Goal: Navigation & Orientation: Understand site structure

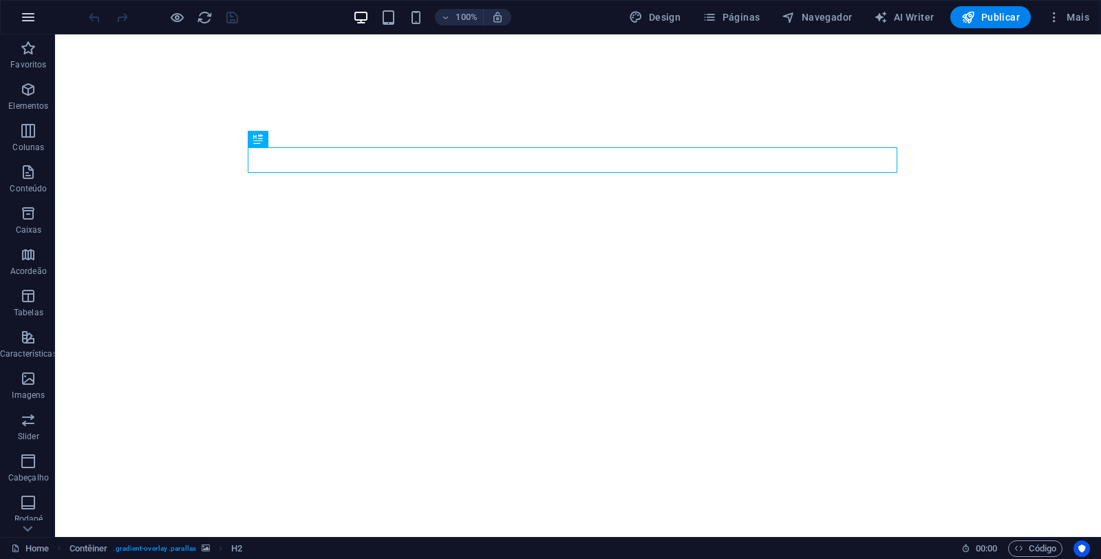
click at [21, 21] on icon "button" at bounding box center [28, 17] width 17 height 17
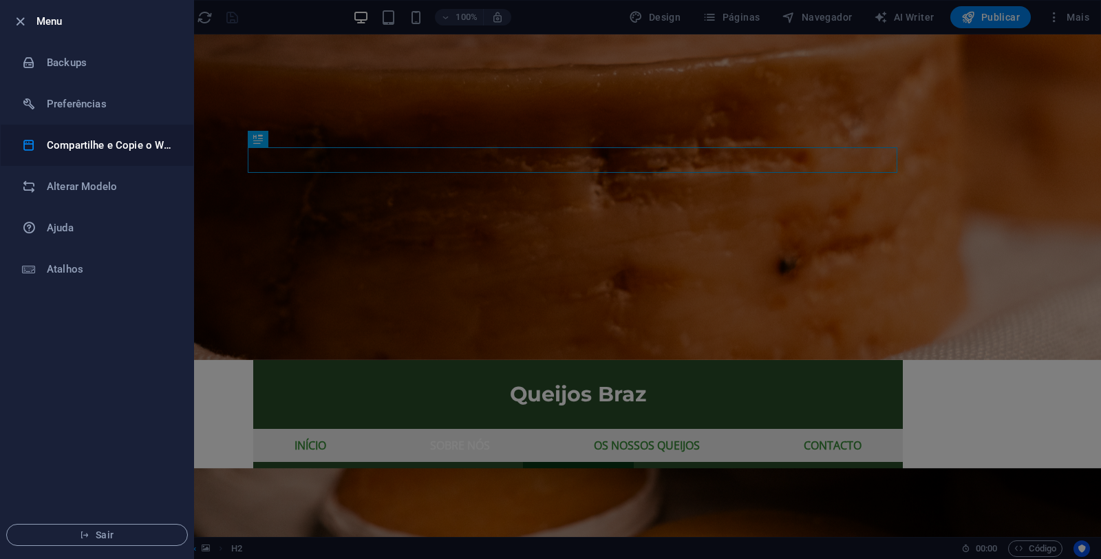
click at [94, 142] on h6 "Compartilhe e Copie o Website" at bounding box center [110, 145] width 127 height 17
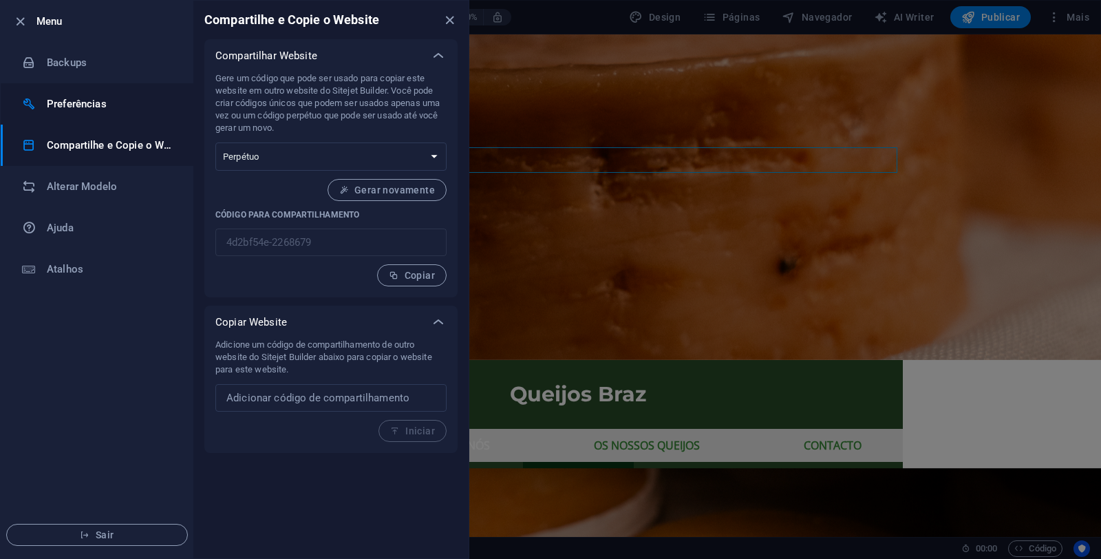
click at [115, 111] on li "Preferências" at bounding box center [97, 103] width 193 height 41
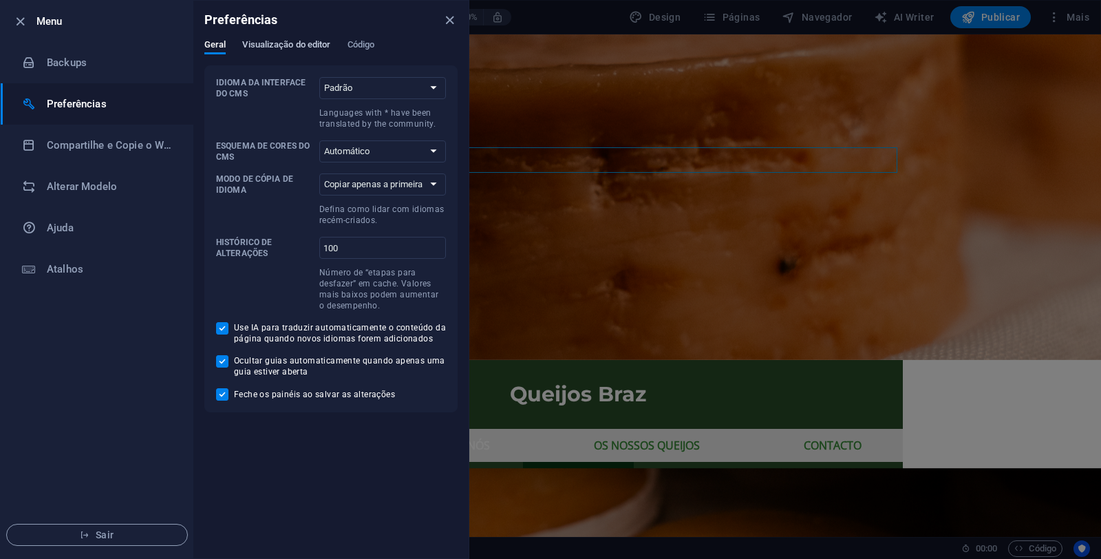
click at [317, 40] on span "Visualização do editor" at bounding box center [286, 45] width 88 height 19
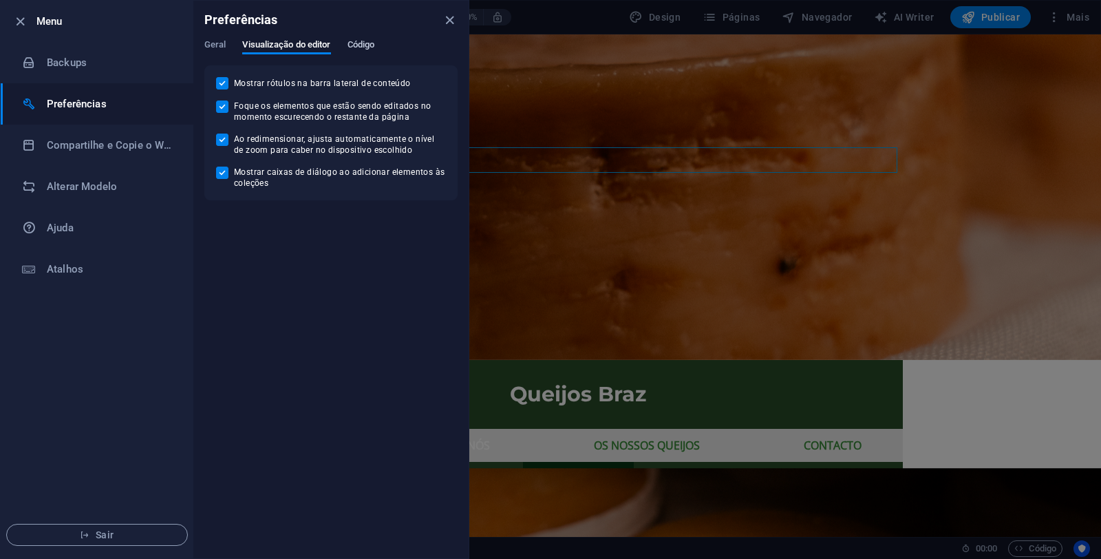
click at [362, 47] on span "Código" at bounding box center [361, 45] width 28 height 19
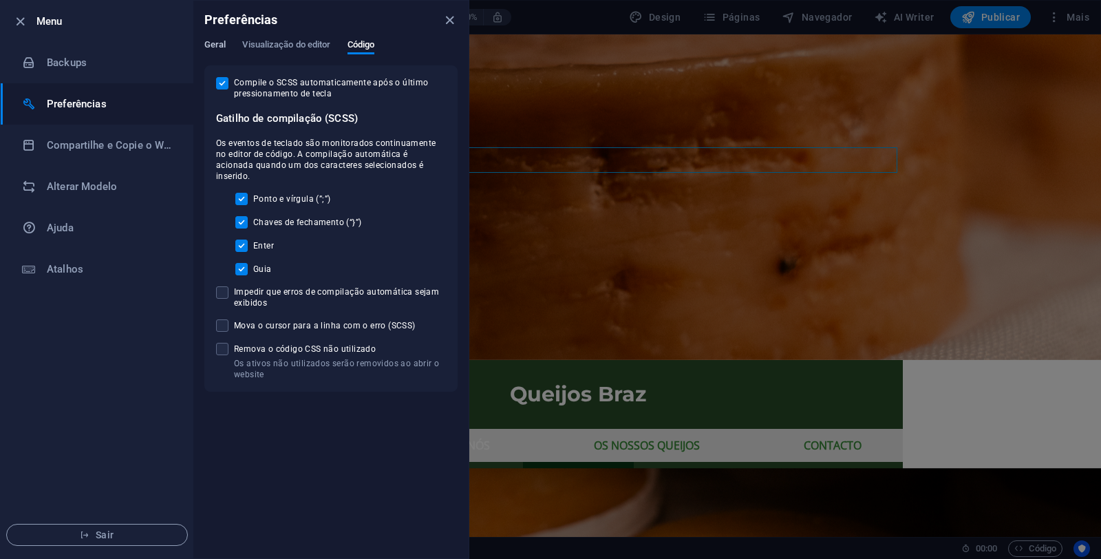
click at [219, 45] on span "Geral" at bounding box center [214, 45] width 21 height 19
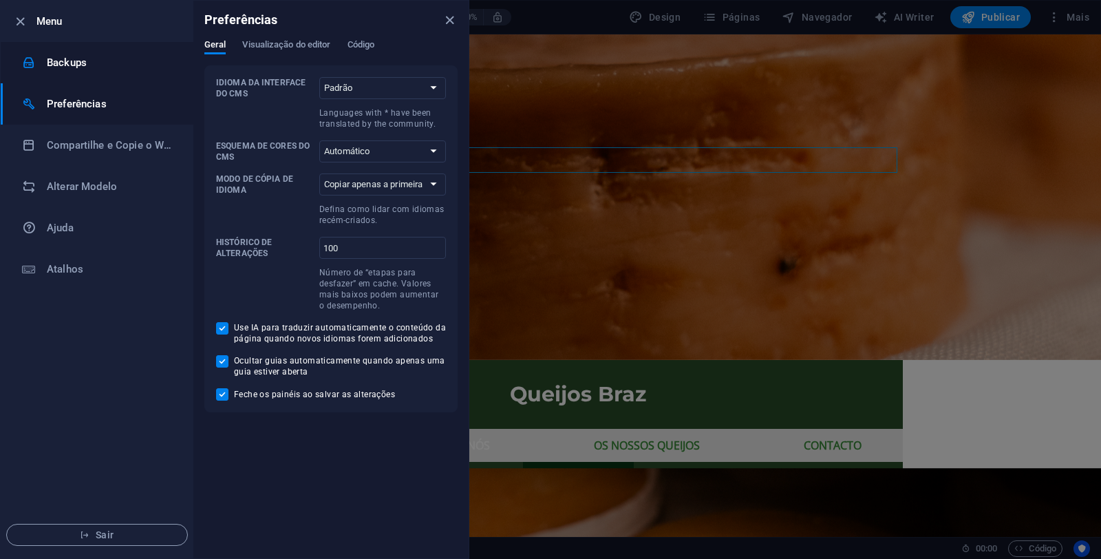
click at [94, 62] on h6 "Backups" at bounding box center [110, 62] width 127 height 17
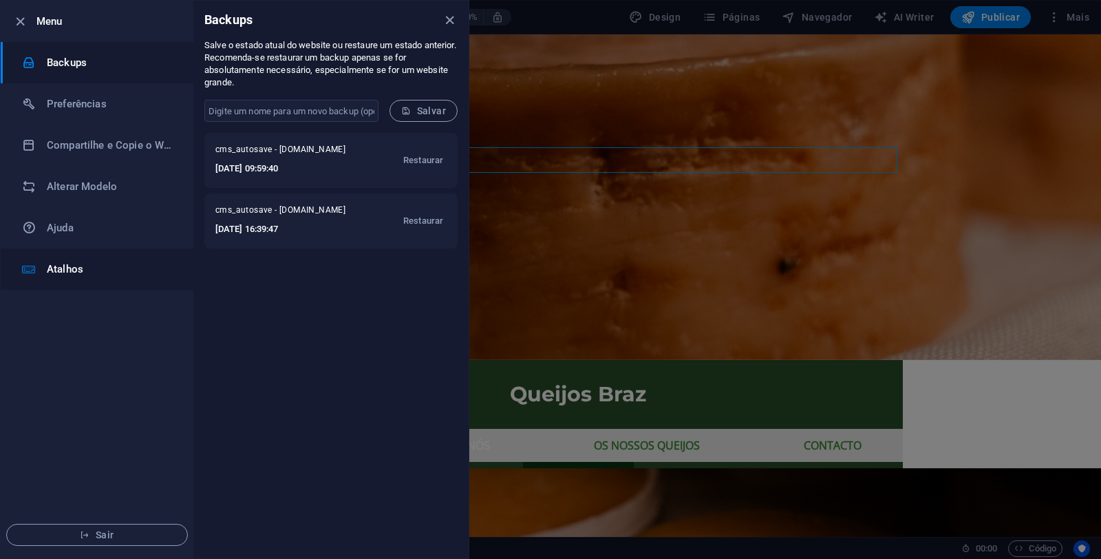
click at [63, 274] on h6 "Atalhos" at bounding box center [110, 269] width 127 height 17
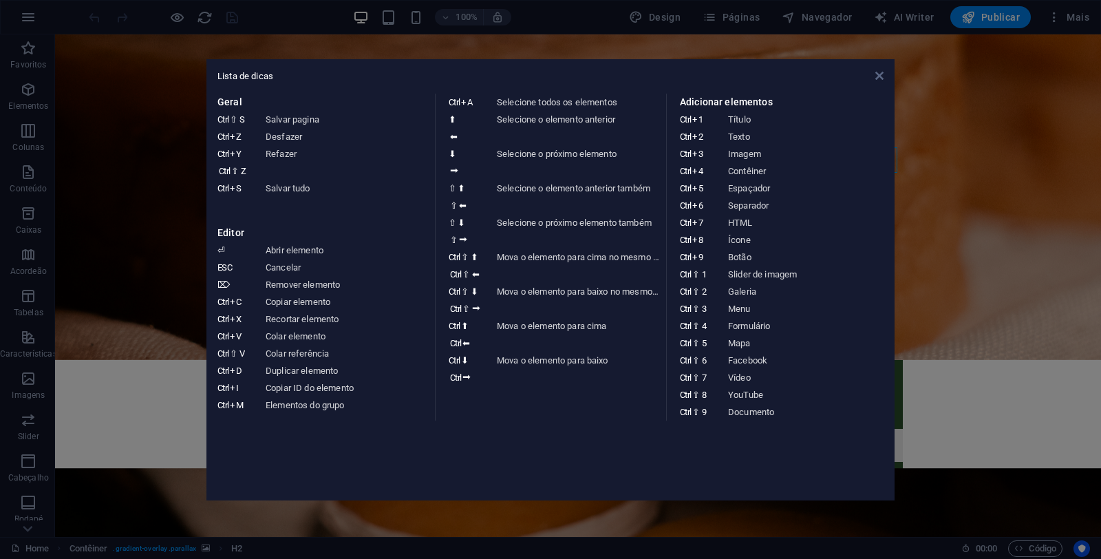
click at [880, 76] on icon at bounding box center [879, 75] width 8 height 11
